Goal: Task Accomplishment & Management: Manage account settings

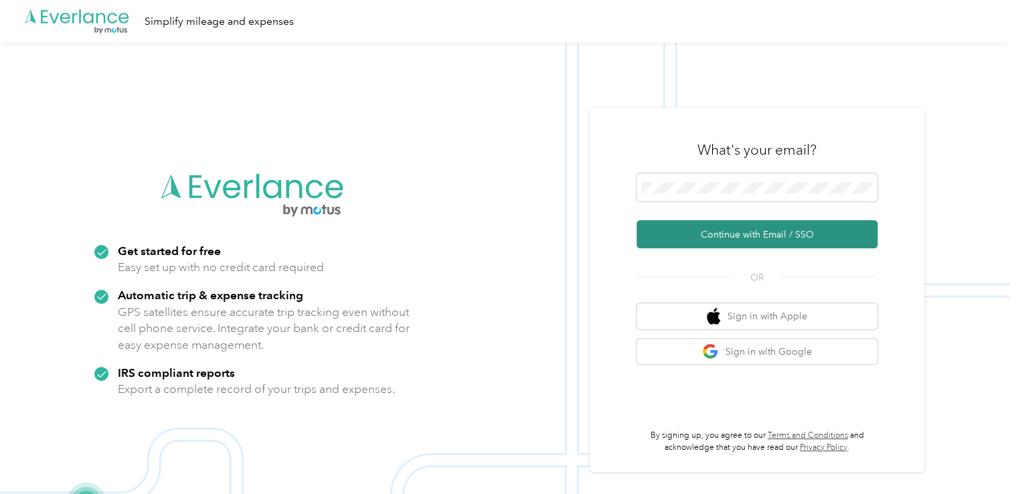
click at [689, 234] on button "Continue with Email / SSO" at bounding box center [757, 234] width 241 height 28
click at [708, 229] on button "Continue with Email / SSO" at bounding box center [757, 234] width 241 height 28
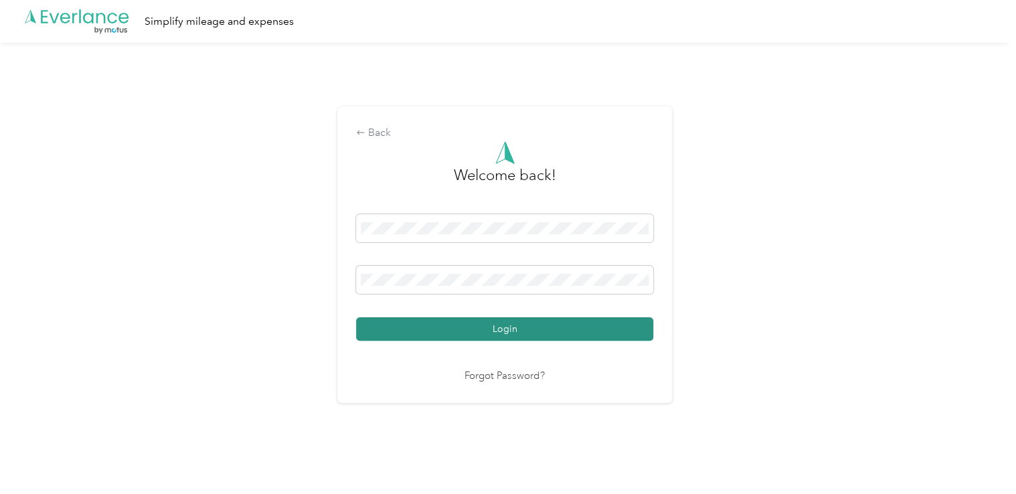
click at [566, 329] on button "Login" at bounding box center [504, 328] width 297 height 23
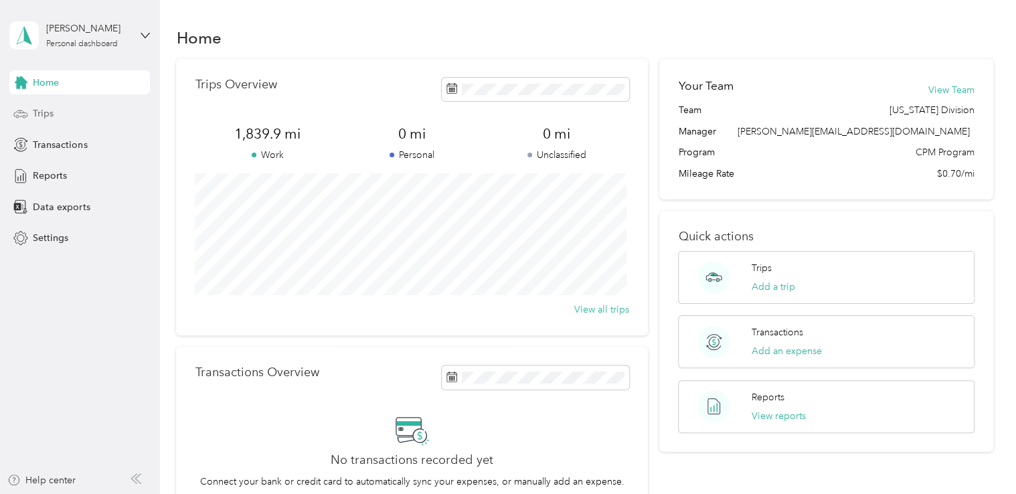
click at [48, 114] on span "Trips" at bounding box center [43, 113] width 21 height 14
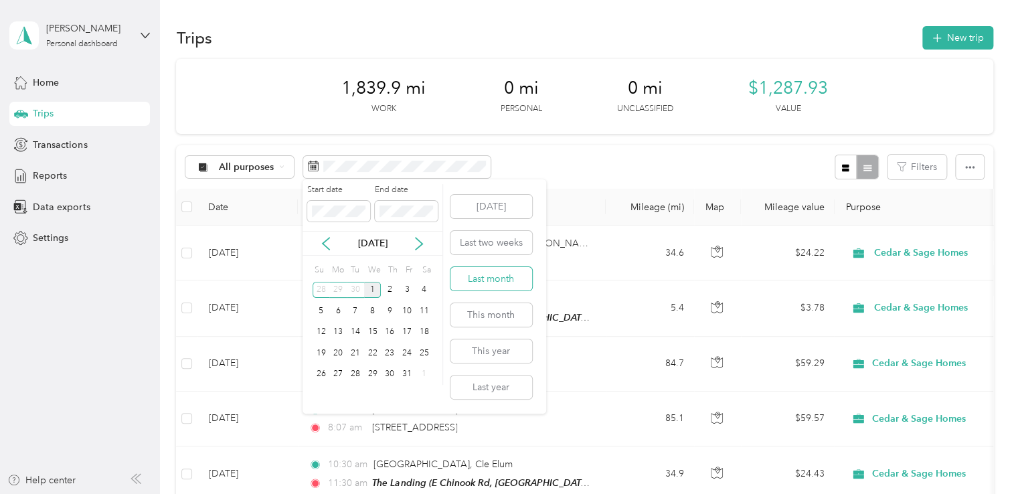
click at [471, 285] on button "Last month" at bounding box center [492, 278] width 82 height 23
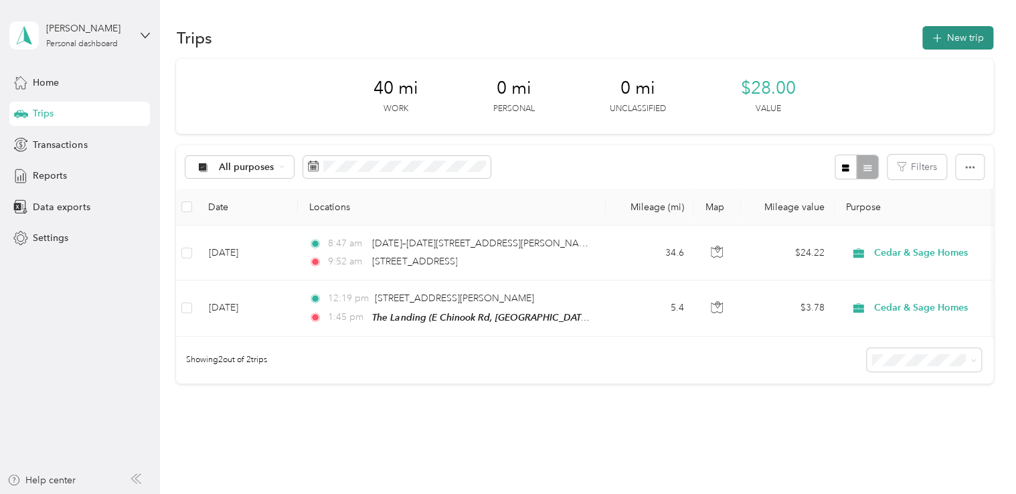
click at [957, 39] on button "New trip" at bounding box center [958, 37] width 71 height 23
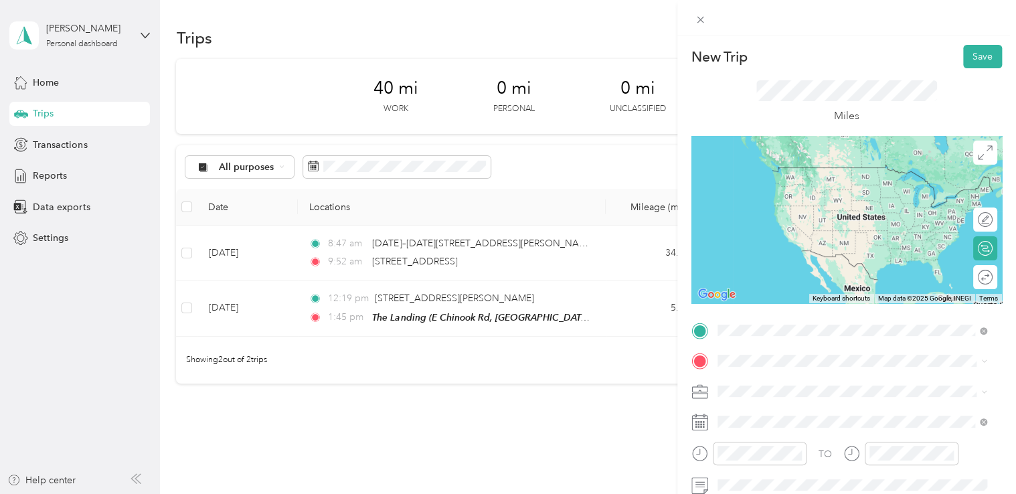
click at [517, 262] on div "New Trip Save This trip cannot be edited because it is either under review, app…" at bounding box center [508, 247] width 1016 height 494
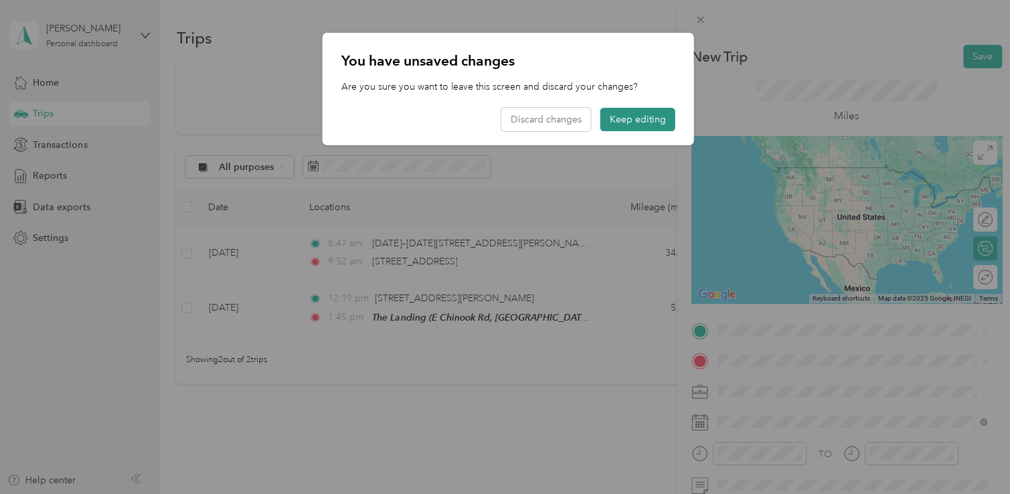
click at [605, 122] on button "Keep editing" at bounding box center [638, 119] width 75 height 23
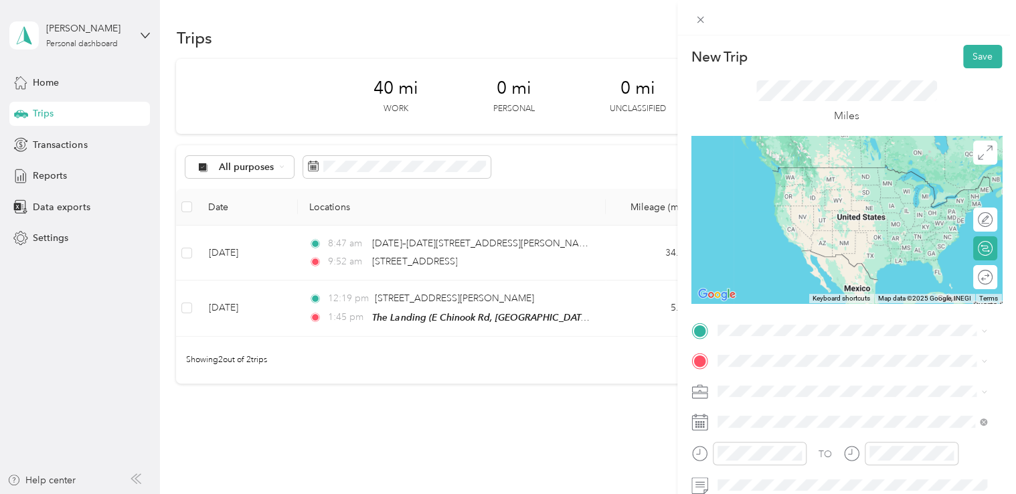
drag, startPoint x: 372, startPoint y: 261, endPoint x: 536, endPoint y: 262, distance: 164.0
click at [536, 262] on div "New Trip Save This trip cannot be edited because it is either under review, app…" at bounding box center [508, 247] width 1016 height 494
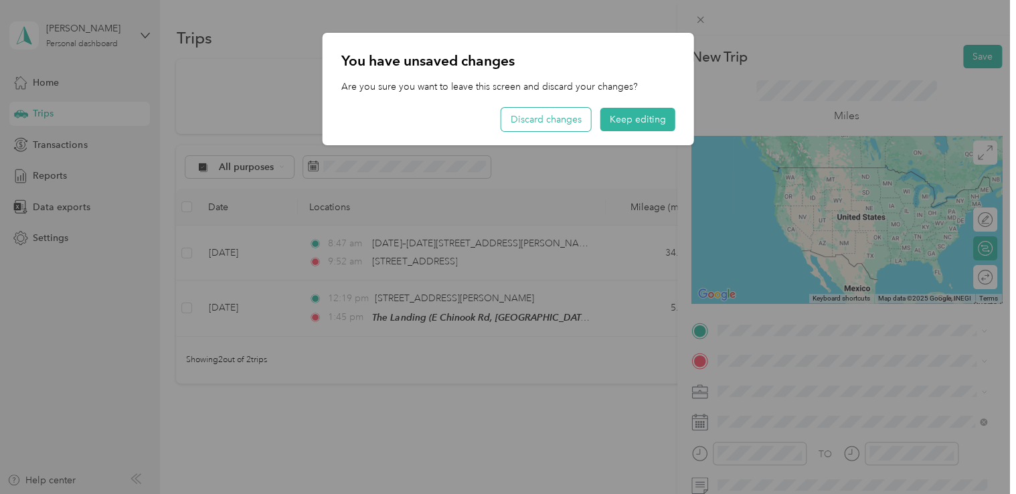
click at [534, 116] on button "Discard changes" at bounding box center [546, 119] width 90 height 23
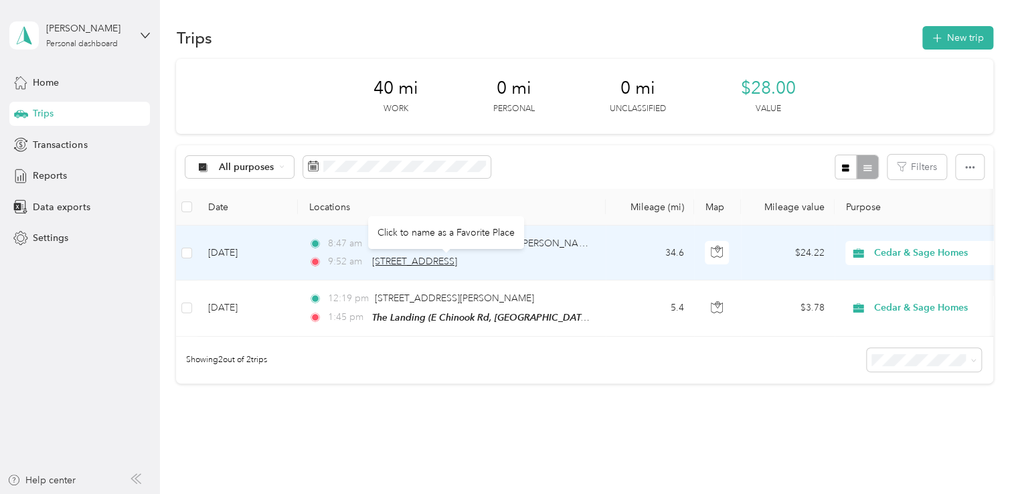
click at [457, 264] on span "[STREET_ADDRESS]" at bounding box center [414, 261] width 85 height 11
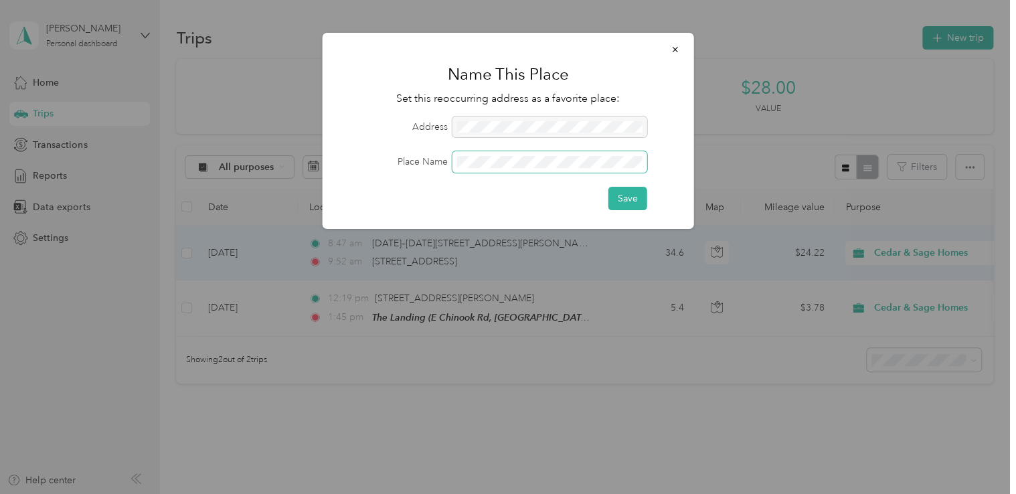
click at [609, 187] on button "Save" at bounding box center [628, 198] width 39 height 23
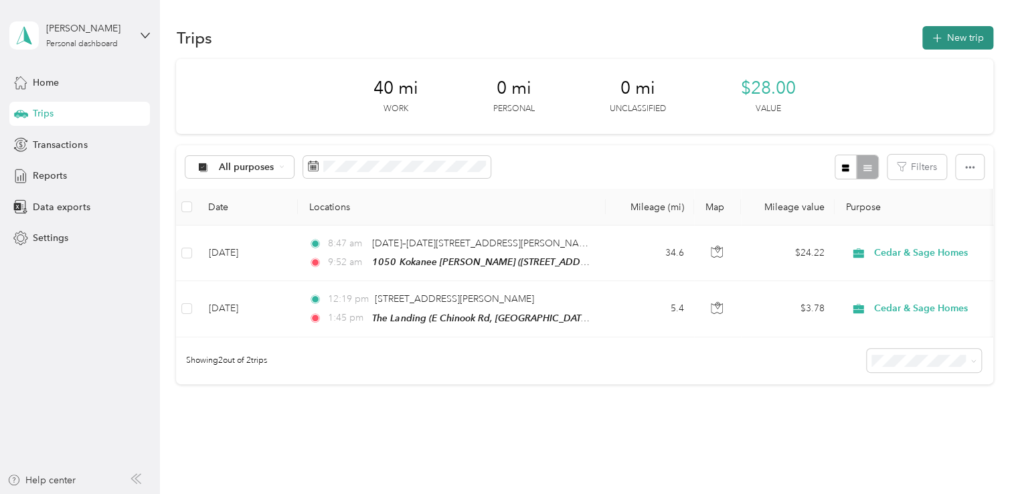
click at [946, 36] on button "New trip" at bounding box center [958, 37] width 71 height 23
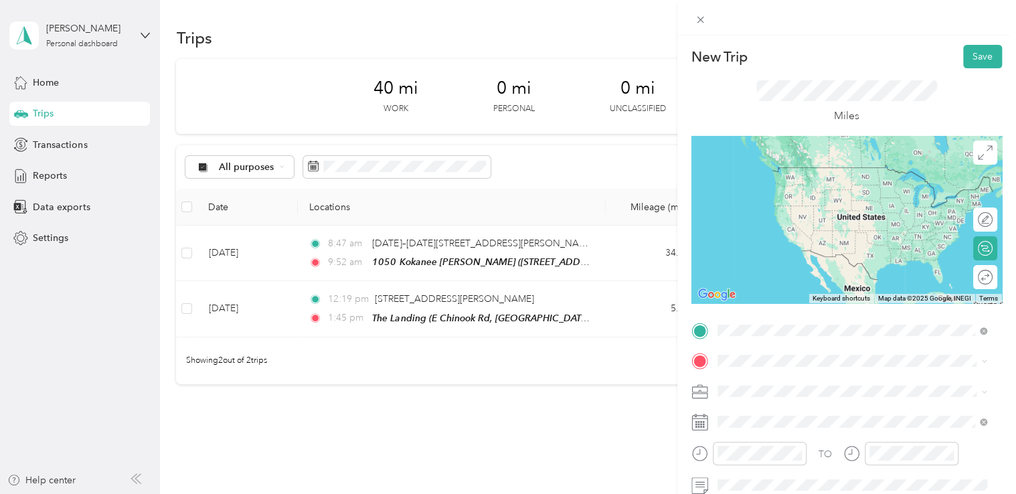
click at [813, 178] on div "1050 Kokanee [PERSON_NAME] [STREET_ADDRESS]" at bounding box center [816, 180] width 148 height 28
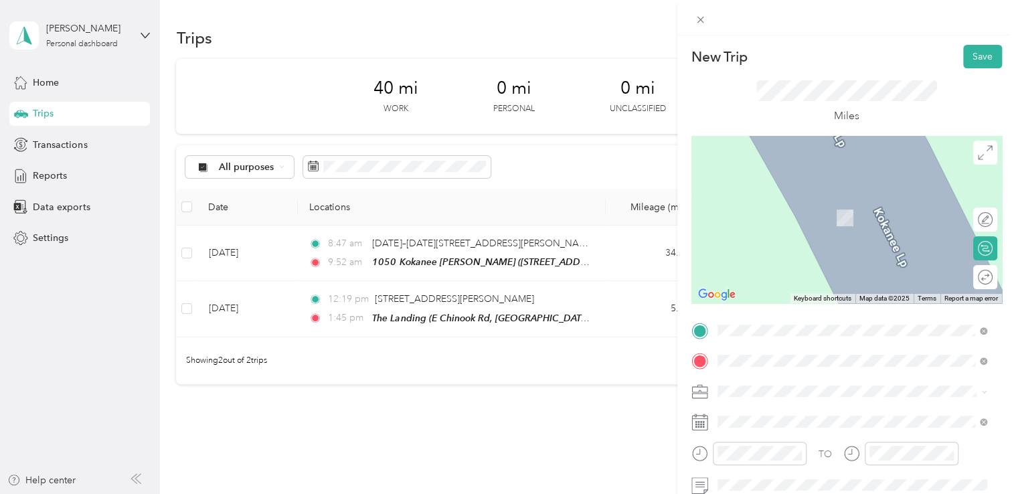
click at [786, 215] on span "E Chinook Rd, [GEOGRAPHIC_DATA], [GEOGRAPHIC_DATA], [GEOGRAPHIC_DATA], 98926, […" at bounding box center [858, 239] width 233 height 54
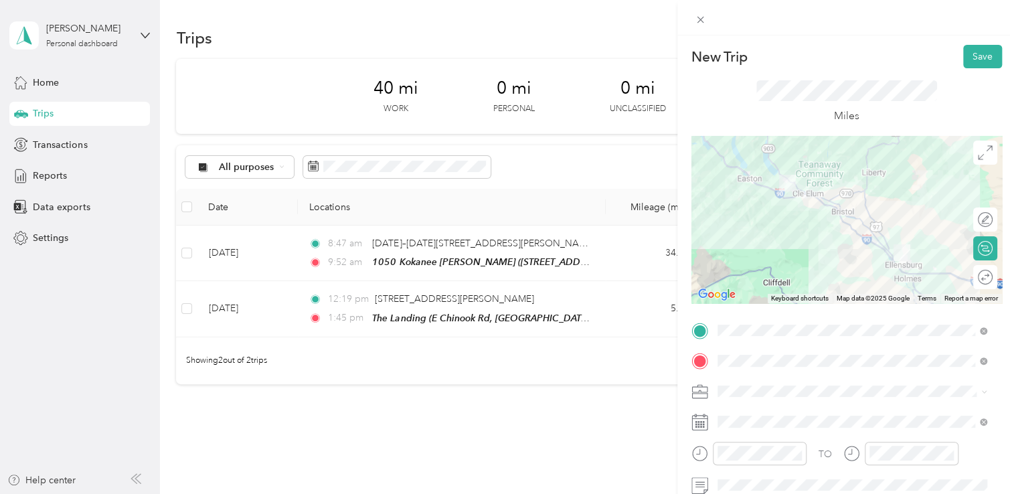
scroll to position [178, 0]
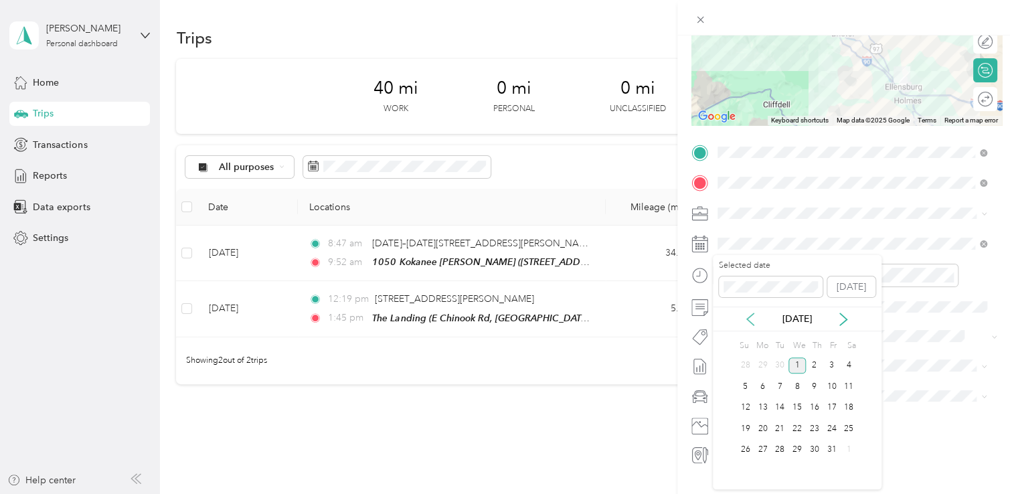
click at [752, 317] on icon at bounding box center [750, 319] width 13 height 13
click at [770, 433] on div "22" at bounding box center [762, 428] width 17 height 17
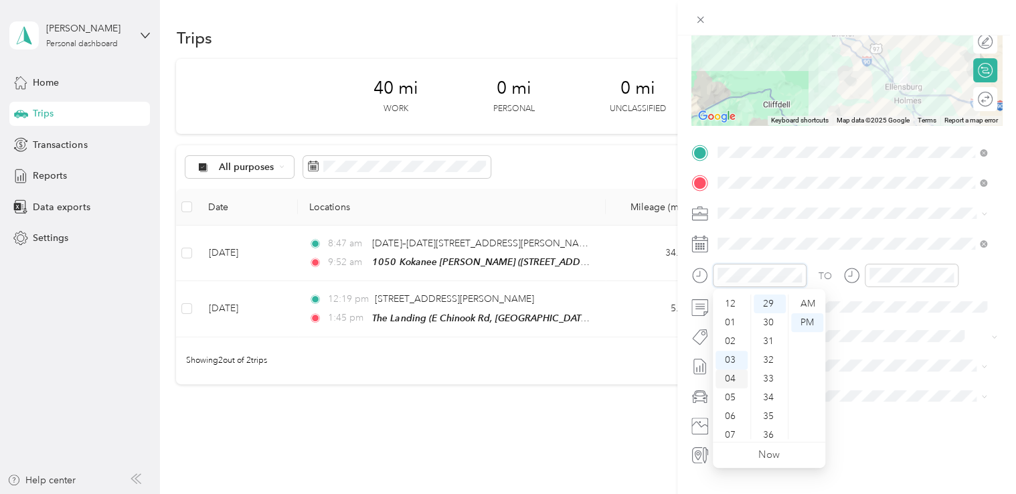
scroll to position [0, 0]
click at [736, 307] on div "12" at bounding box center [732, 304] width 32 height 19
click at [767, 320] on div "30" at bounding box center [770, 322] width 32 height 19
click at [805, 317] on div "PM" at bounding box center [807, 322] width 32 height 19
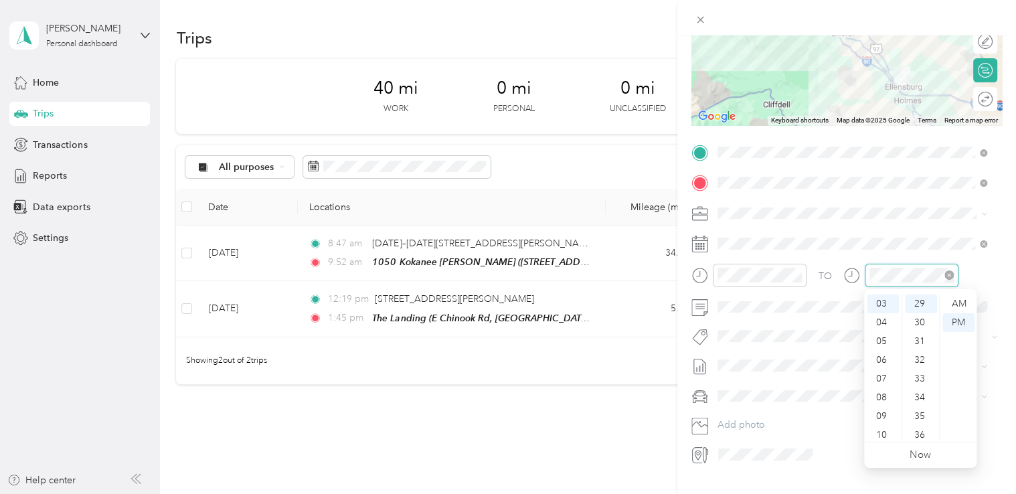
scroll to position [37, 0]
click at [953, 323] on div "PM" at bounding box center [959, 322] width 32 height 19
click at [841, 475] on div "New Trip Save This trip cannot be edited because it is either under review, app…" at bounding box center [847, 282] width 339 height 494
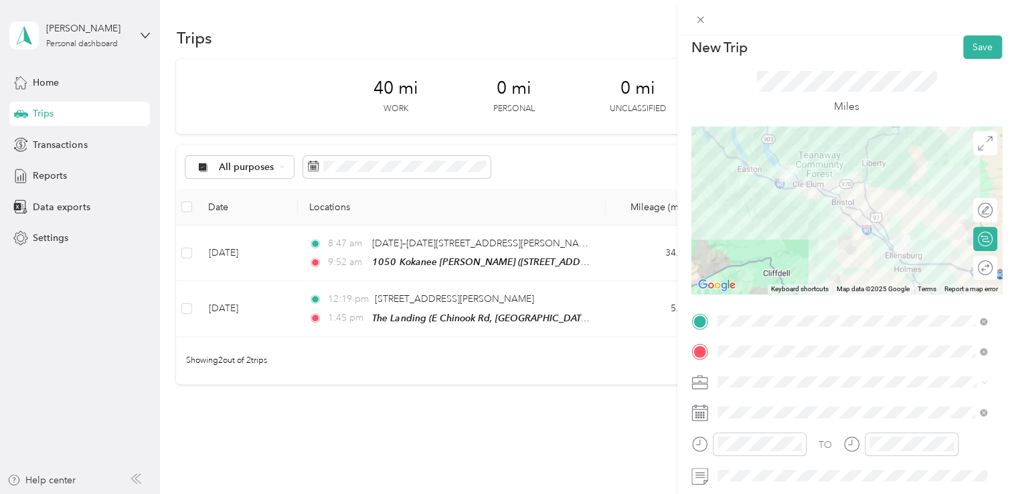
scroll to position [0, 0]
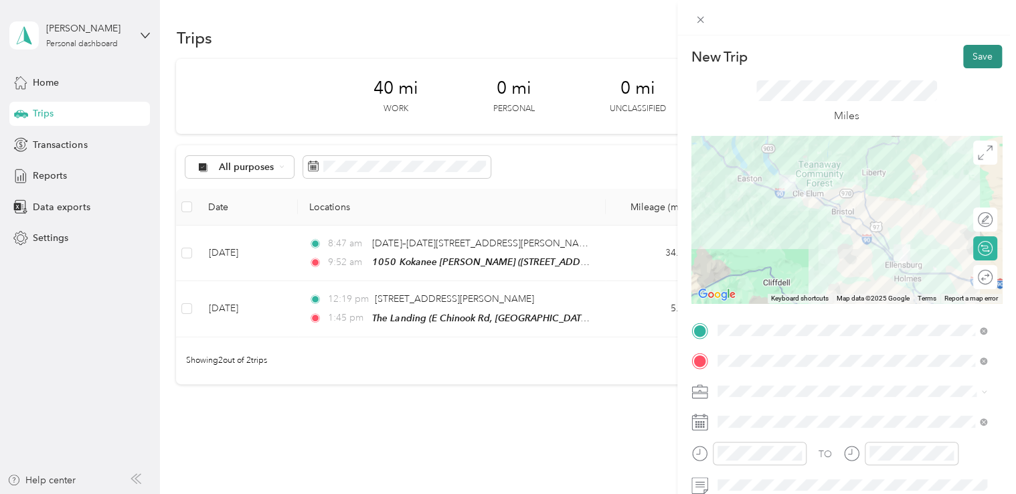
click at [963, 52] on button "Save" at bounding box center [982, 56] width 39 height 23
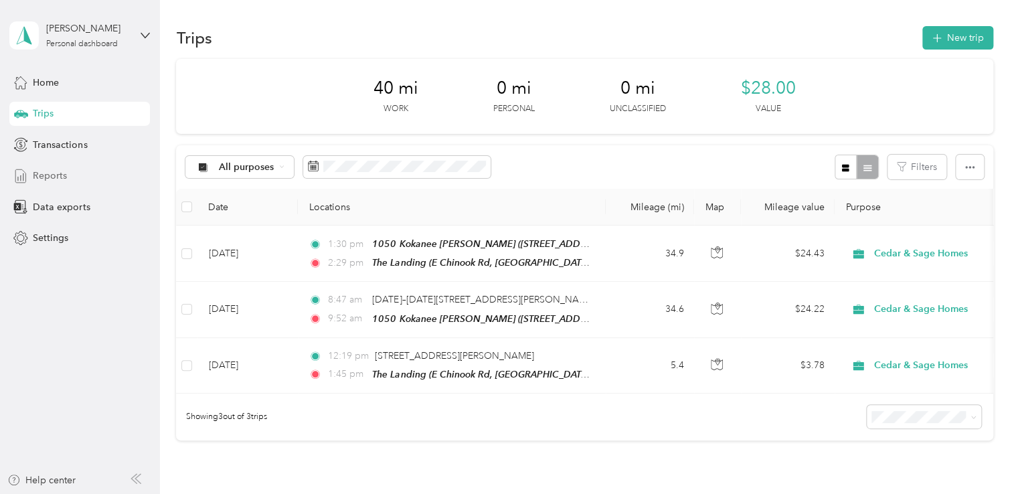
click at [55, 179] on span "Reports" at bounding box center [50, 176] width 34 height 14
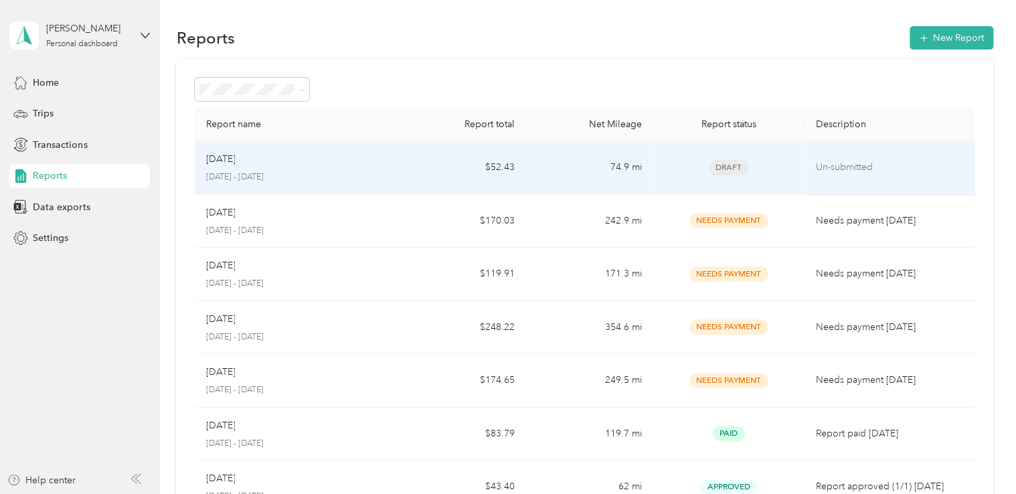
click at [795, 169] on td "Draft" at bounding box center [729, 168] width 153 height 54
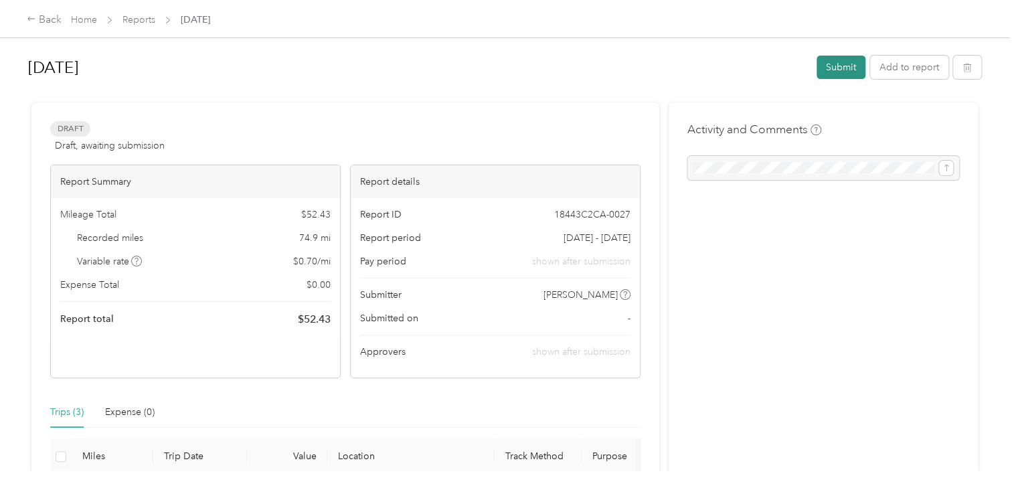
click at [842, 74] on button "Submit" at bounding box center [841, 67] width 49 height 23
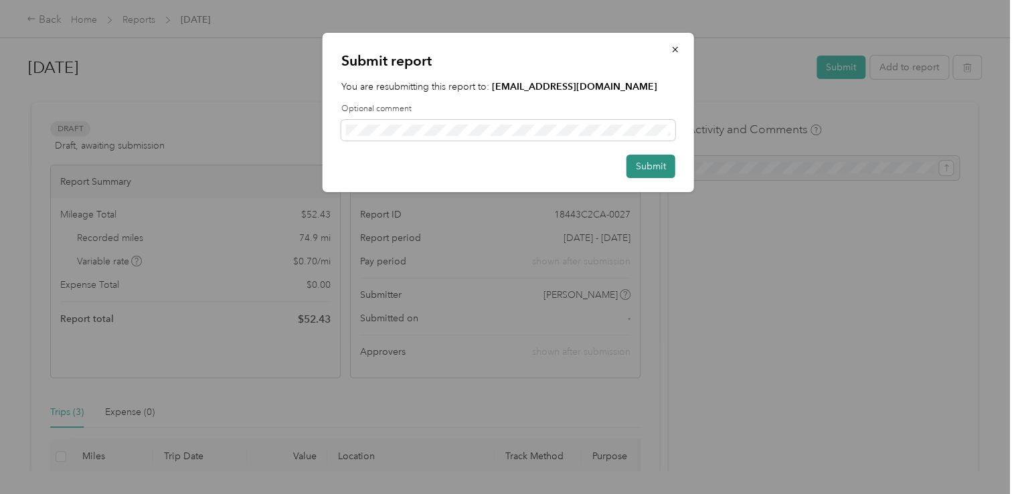
click at [640, 166] on button "Submit" at bounding box center [651, 166] width 49 height 23
